Goal: Contribute content

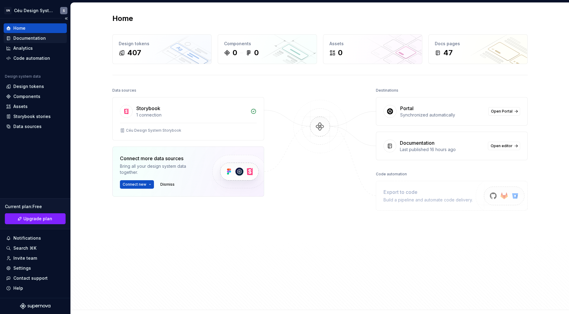
click at [35, 39] on div "Documentation" at bounding box center [29, 38] width 32 height 6
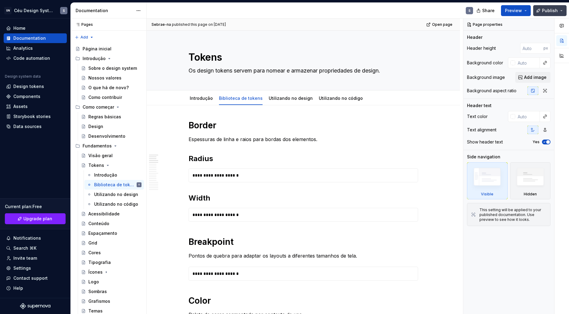
click at [459, 10] on button "Publish" at bounding box center [549, 10] width 33 height 11
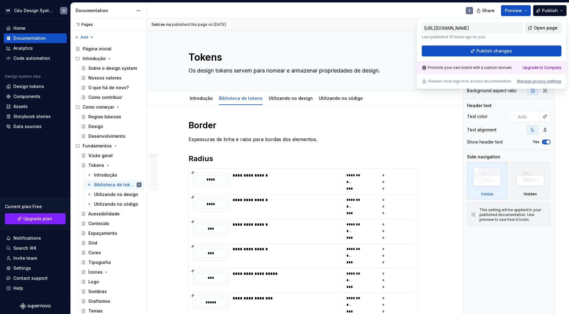
click at [459, 28] on span "Open page" at bounding box center [546, 28] width 24 height 6
type textarea "*"
click at [20, 25] on div "Home" at bounding box center [19, 28] width 12 height 6
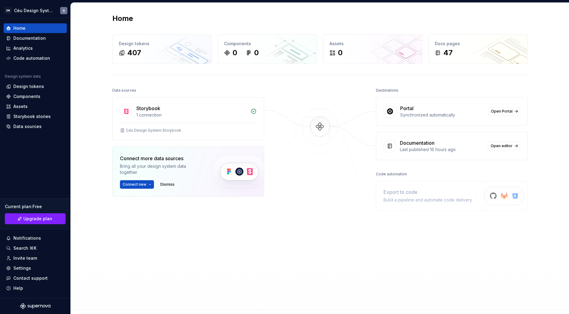
click at [162, 180] on div "Connect new Dismiss" at bounding box center [161, 184] width 82 height 8
click at [165, 182] on span "Dismiss" at bounding box center [167, 184] width 14 height 5
